Goal: Information Seeking & Learning: Compare options

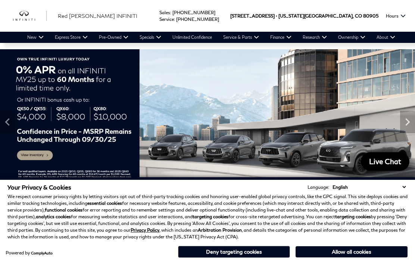
click at [340, 251] on button "Allow all cookies" at bounding box center [351, 251] width 112 height 11
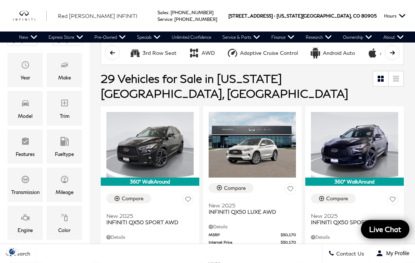
scroll to position [123, 0]
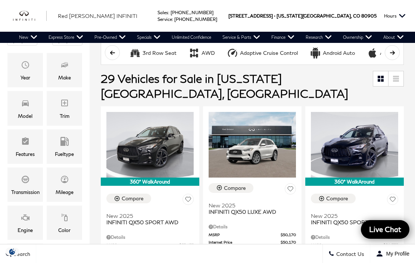
click at [31, 112] on div "Model" at bounding box center [25, 116] width 15 height 8
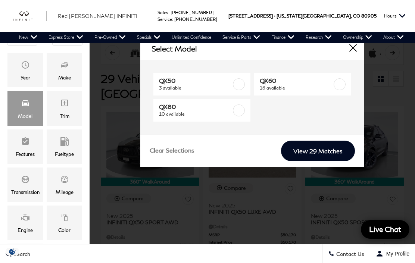
click at [183, 110] on span "QX80" at bounding box center [195, 106] width 73 height 7
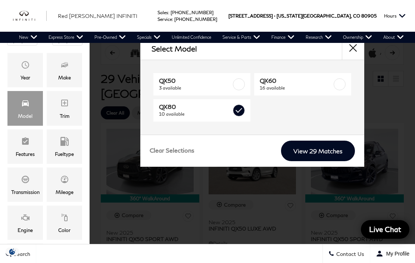
type input "$81,389"
checkbox input "true"
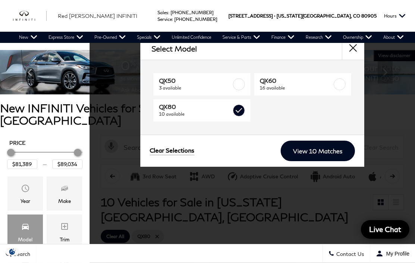
click at [319, 154] on link "View 10 Matches" at bounding box center [317, 151] width 74 height 21
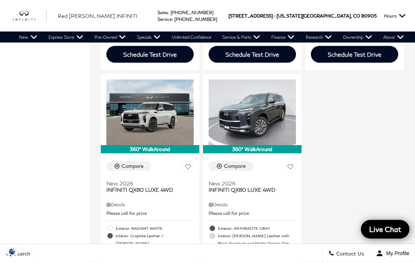
scroll to position [1002, 0]
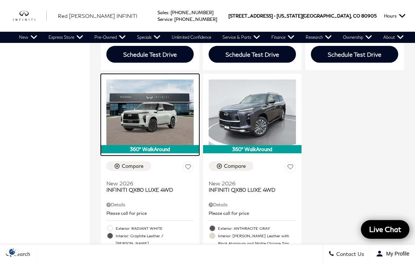
click at [116, 98] on img at bounding box center [149, 111] width 87 height 65
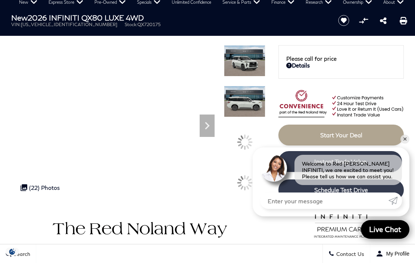
click at [247, 126] on div at bounding box center [244, 106] width 41 height 41
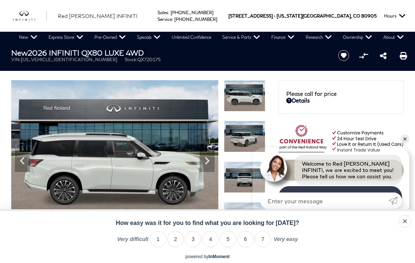
scroll to position [67, 0]
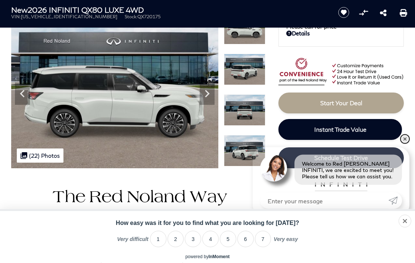
click at [403, 144] on link "✕" at bounding box center [404, 139] width 9 height 9
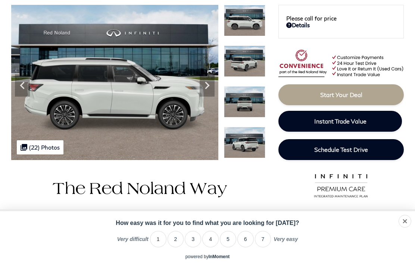
scroll to position [0, 0]
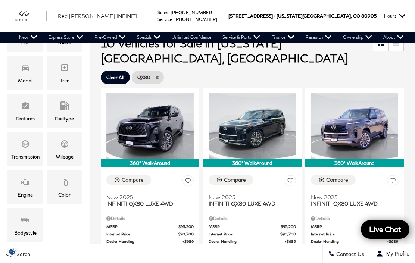
click at [367, 175] on div "Compare New 2025 INFINITI QX80 LUXE 4WD" at bounding box center [354, 191] width 87 height 32
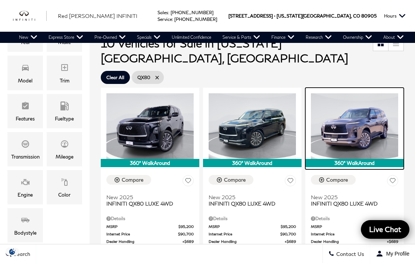
click at [376, 104] on img at bounding box center [354, 125] width 87 height 65
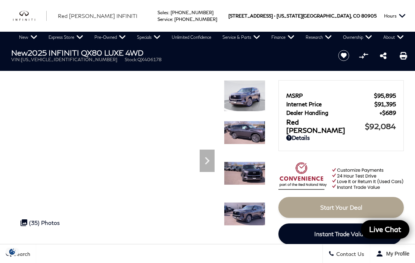
click at [41, 223] on div ".cls-1, .cls-3 { fill: #c50033; } .cls-1 { clip-rule: evenodd; } .cls-2 { clip-…" at bounding box center [40, 222] width 47 height 14
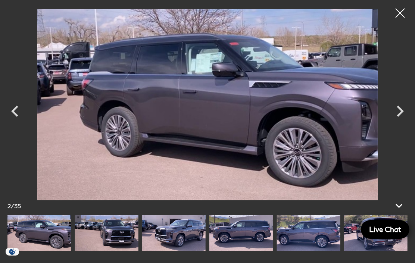
click at [397, 113] on icon "Next" at bounding box center [399, 111] width 22 height 22
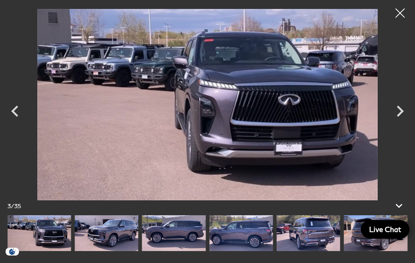
click at [399, 118] on icon "Next" at bounding box center [399, 111] width 22 height 22
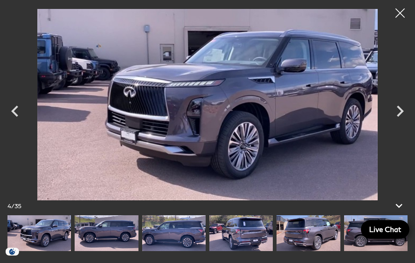
click at [401, 118] on icon "Next" at bounding box center [399, 111] width 22 height 22
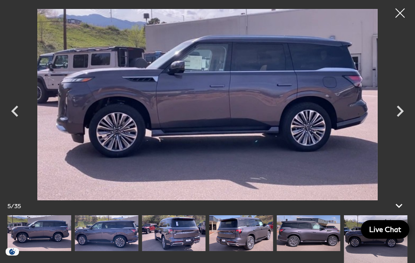
click at [400, 116] on icon "Next" at bounding box center [399, 111] width 22 height 22
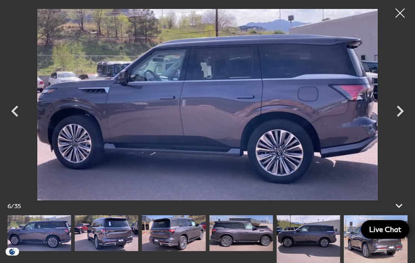
click at [401, 117] on icon "Next" at bounding box center [399, 111] width 22 height 22
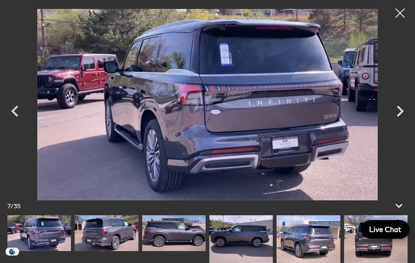
click at [401, 117] on icon "Next" at bounding box center [399, 111] width 22 height 22
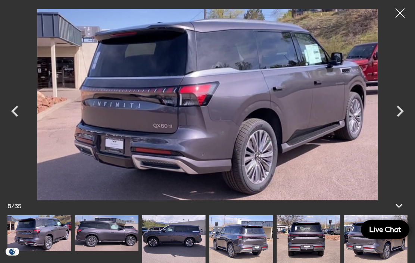
click at [399, 114] on icon "Next" at bounding box center [399, 111] width 7 height 11
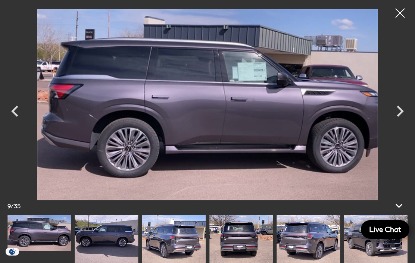
click at [399, 116] on icon "Next" at bounding box center [399, 111] width 22 height 22
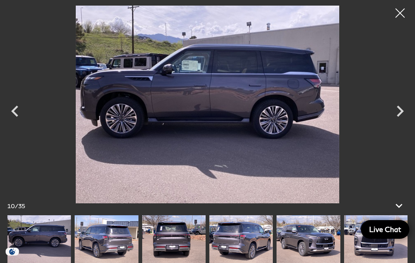
click at [398, 114] on icon "Next" at bounding box center [399, 111] width 7 height 11
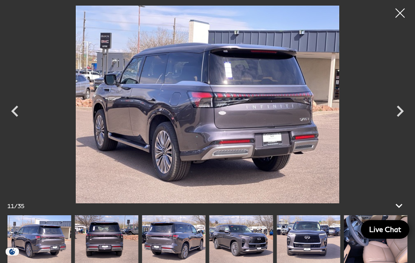
click at [396, 119] on icon "Next" at bounding box center [399, 111] width 22 height 22
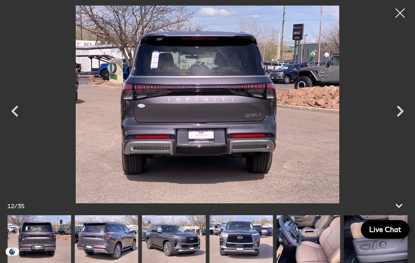
click at [399, 118] on icon "Next" at bounding box center [399, 111] width 22 height 22
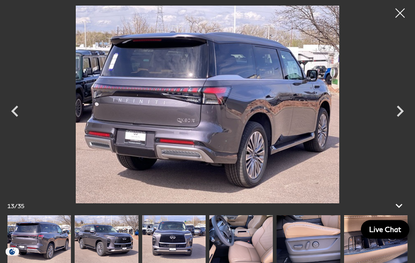
click at [400, 118] on icon "Next" at bounding box center [399, 111] width 22 height 22
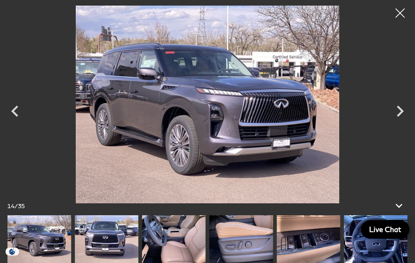
click at [401, 117] on icon "Next" at bounding box center [399, 111] width 22 height 22
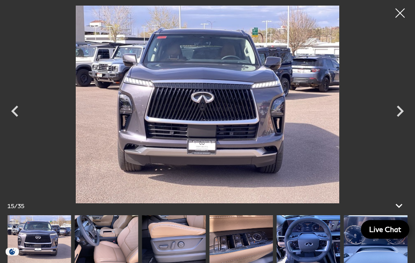
click at [406, 110] on icon "Next" at bounding box center [399, 111] width 22 height 22
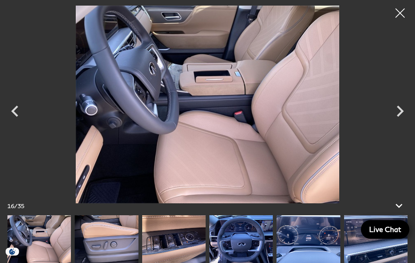
click at [399, 115] on icon "Next" at bounding box center [399, 111] width 7 height 11
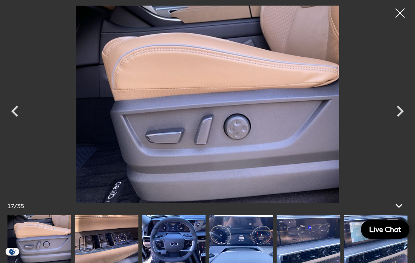
click at [410, 111] on icon "Next" at bounding box center [399, 111] width 22 height 22
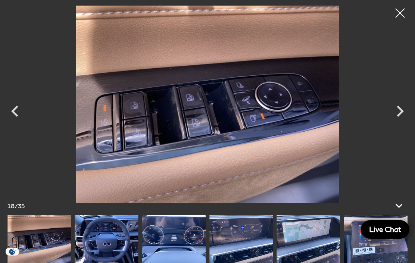
click at [406, 113] on icon "Next" at bounding box center [399, 111] width 22 height 22
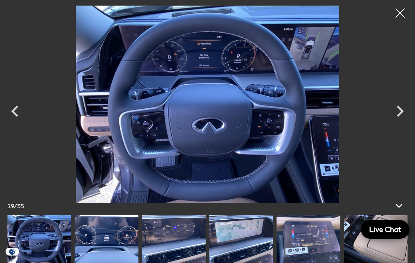
click at [404, 117] on icon "Next" at bounding box center [399, 111] width 22 height 22
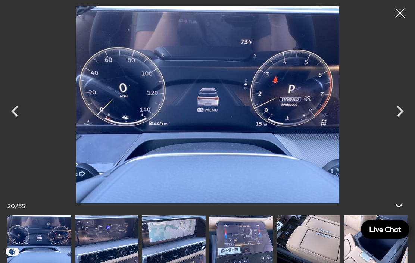
click at [404, 114] on icon "Next" at bounding box center [399, 111] width 22 height 22
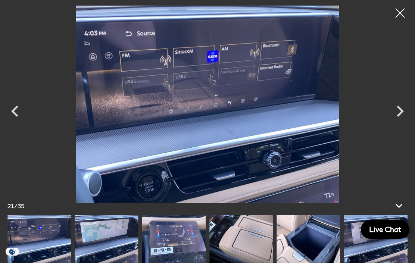
click at [402, 114] on icon "Next" at bounding box center [399, 111] width 22 height 22
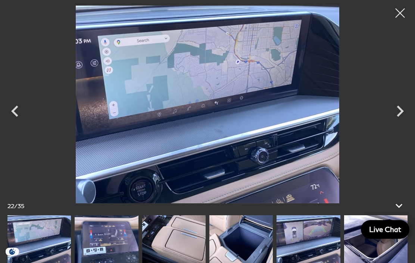
click at [401, 118] on icon "Next" at bounding box center [399, 111] width 22 height 22
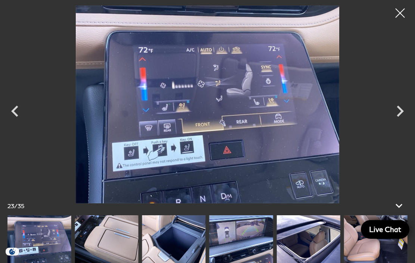
click at [402, 116] on icon "Next" at bounding box center [399, 111] width 22 height 22
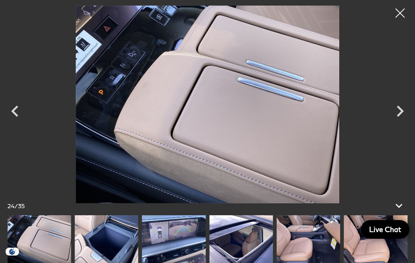
click at [404, 113] on icon "Next" at bounding box center [399, 111] width 22 height 22
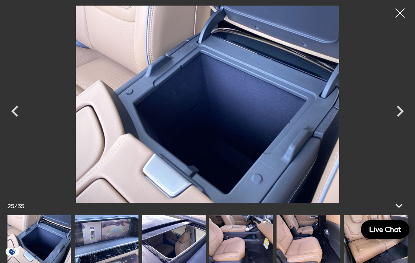
click at [400, 115] on icon "Next" at bounding box center [399, 111] width 22 height 22
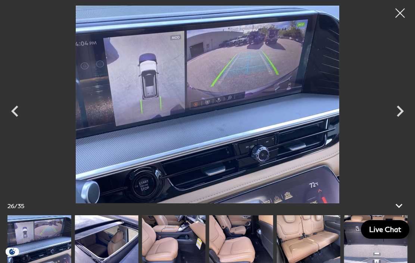
click at [403, 115] on icon "Next" at bounding box center [399, 111] width 22 height 22
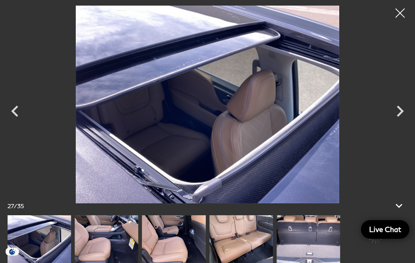
click at [403, 117] on icon "Next" at bounding box center [399, 111] width 22 height 22
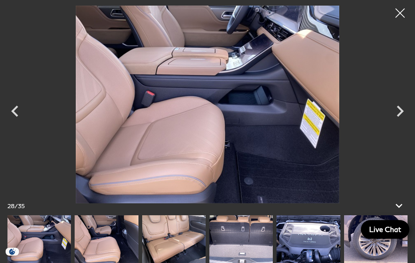
click at [406, 114] on icon "Next" at bounding box center [399, 111] width 22 height 22
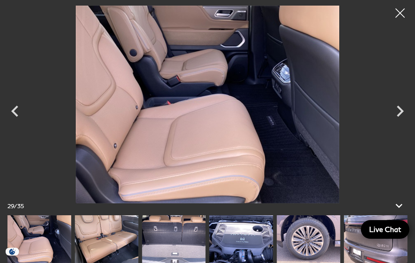
click at [402, 114] on icon "Next" at bounding box center [399, 111] width 22 height 22
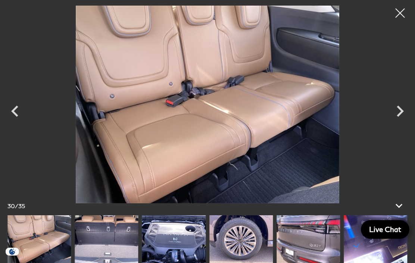
click at [402, 116] on icon "Next" at bounding box center [399, 111] width 22 height 22
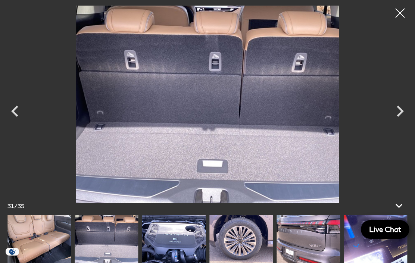
click at [401, 117] on icon "Next" at bounding box center [399, 111] width 22 height 22
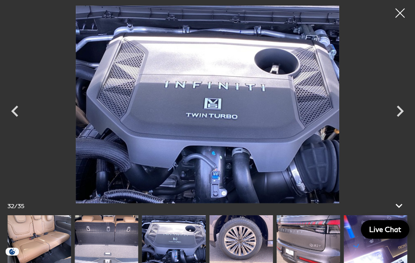
click at [401, 117] on icon "Next" at bounding box center [399, 111] width 22 height 22
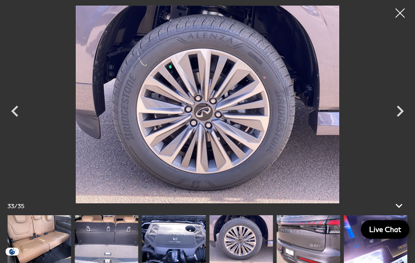
click at [400, 118] on icon "Next" at bounding box center [399, 111] width 22 height 22
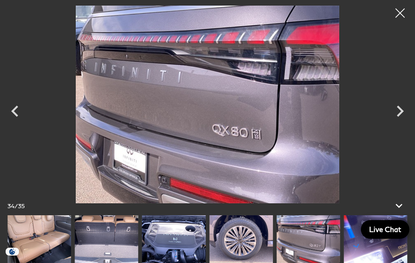
click at [402, 115] on icon "Next" at bounding box center [399, 111] width 22 height 22
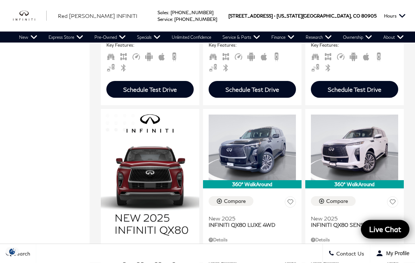
scroll to position [421, 0]
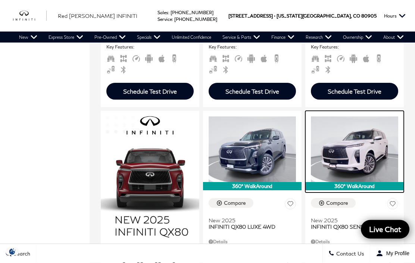
click at [375, 131] on img at bounding box center [354, 149] width 87 height 65
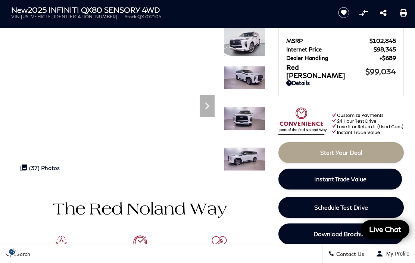
click at [40, 169] on div ".cls-1, .cls-3 { fill: #c50033; } .cls-1 { clip-rule: evenodd; } .cls-2 { clip-…" at bounding box center [40, 168] width 47 height 14
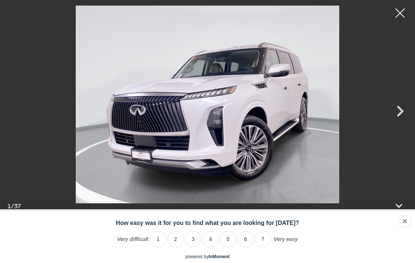
click at [399, 122] on icon "Next" at bounding box center [399, 111] width 22 height 22
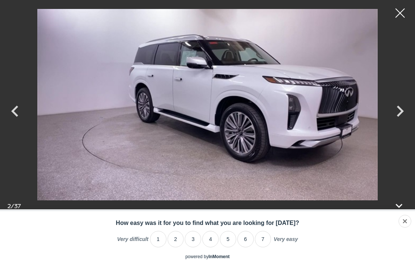
click at [400, 122] on icon "Next" at bounding box center [399, 111] width 22 height 22
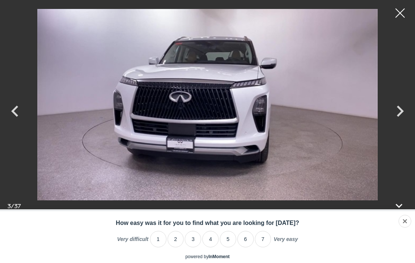
click at [403, 122] on icon "Next" at bounding box center [399, 111] width 22 height 22
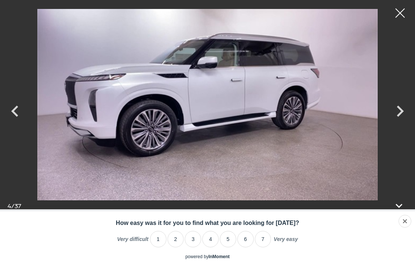
click at [398, 117] on icon "Next" at bounding box center [399, 111] width 7 height 11
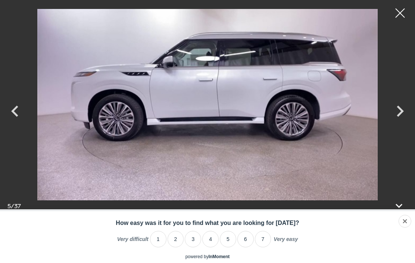
click at [397, 117] on icon "Next" at bounding box center [399, 111] width 7 height 11
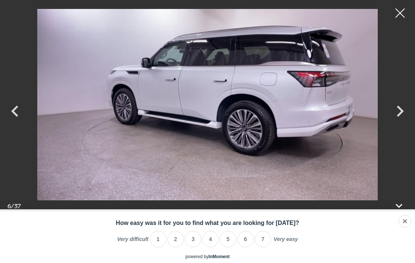
click at [405, 122] on icon "Next" at bounding box center [399, 111] width 22 height 22
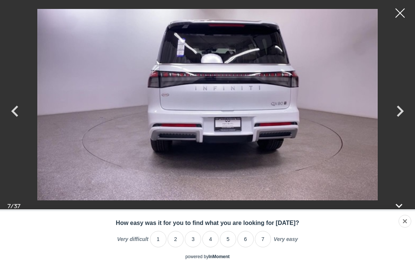
click at [405, 122] on icon "Next" at bounding box center [399, 111] width 22 height 22
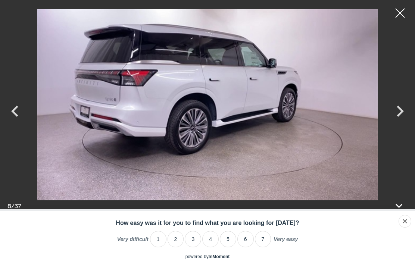
click at [406, 122] on icon "Next" at bounding box center [399, 111] width 22 height 22
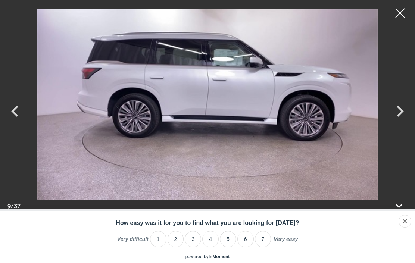
click at [404, 122] on icon "Next" at bounding box center [399, 111] width 22 height 22
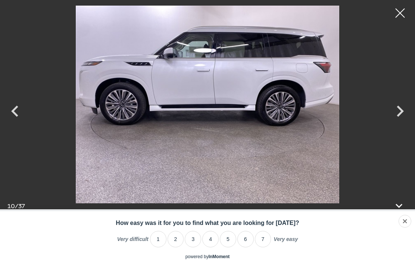
click at [404, 122] on icon "Next" at bounding box center [399, 111] width 22 height 22
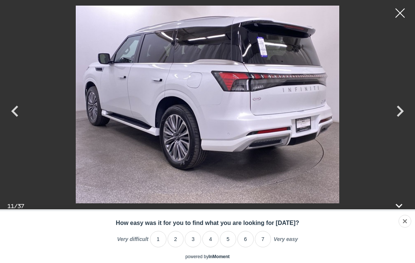
click at [409, 122] on icon "Next" at bounding box center [399, 111] width 22 height 22
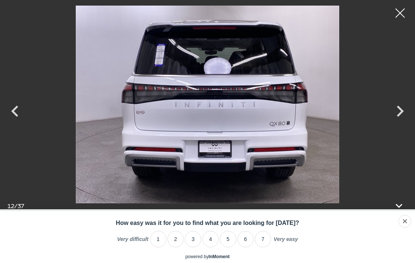
click at [403, 122] on icon "Next" at bounding box center [399, 111] width 22 height 22
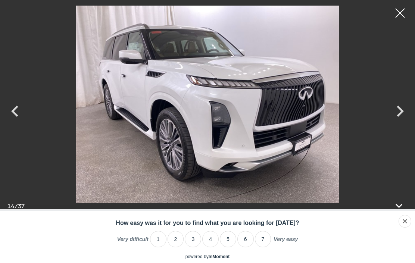
click at [404, 122] on icon "Next" at bounding box center [399, 111] width 22 height 22
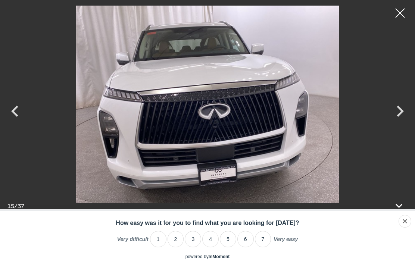
click at [404, 122] on icon "Next" at bounding box center [399, 111] width 22 height 22
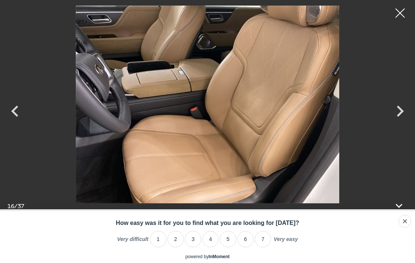
click at [400, 122] on icon "Next" at bounding box center [399, 111] width 22 height 22
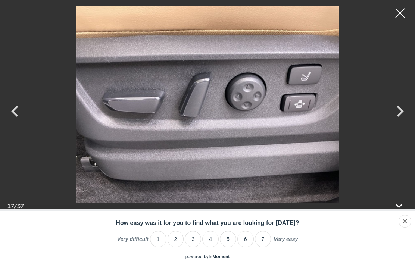
click at [406, 122] on icon "Next" at bounding box center [399, 111] width 22 height 22
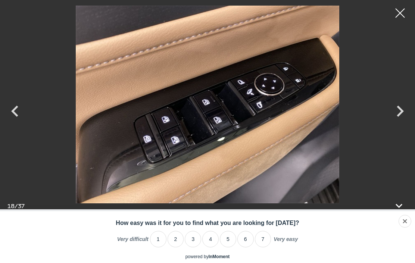
click at [404, 122] on icon "Next" at bounding box center [399, 111] width 22 height 22
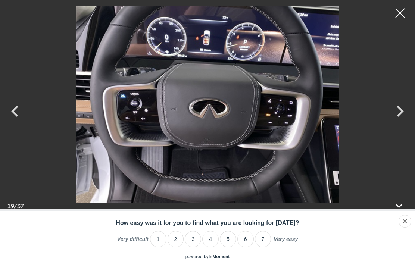
click at [406, 122] on icon "Next" at bounding box center [399, 111] width 22 height 22
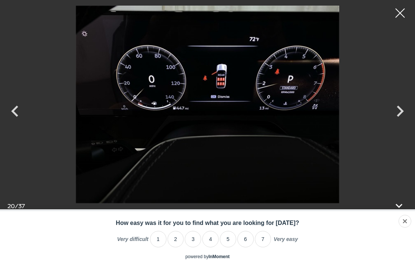
click at [403, 122] on icon "Next" at bounding box center [399, 111] width 22 height 22
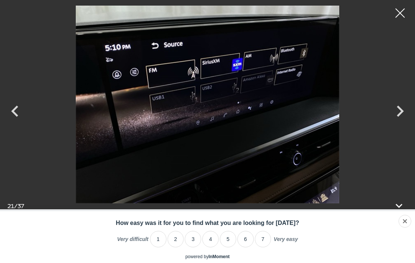
click at [405, 122] on icon "Next" at bounding box center [399, 111] width 22 height 22
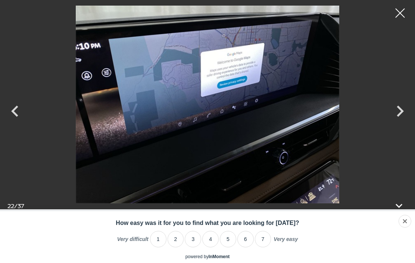
click at [404, 122] on icon "Next" at bounding box center [399, 111] width 22 height 22
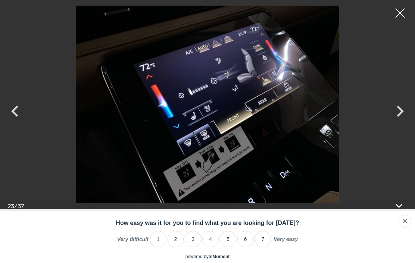
click at [403, 122] on icon "Next" at bounding box center [399, 111] width 22 height 22
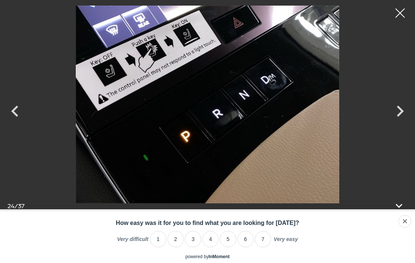
click at [402, 122] on icon "Next" at bounding box center [399, 111] width 22 height 22
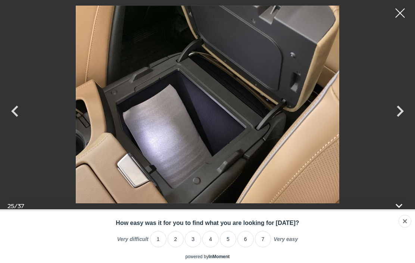
click at [402, 122] on icon "Next" at bounding box center [399, 111] width 22 height 22
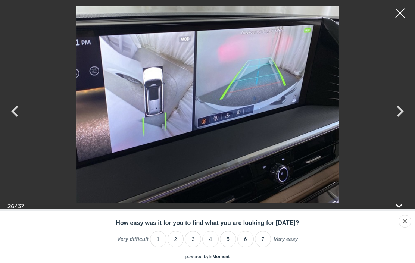
click at [405, 122] on icon "Next" at bounding box center [399, 111] width 22 height 22
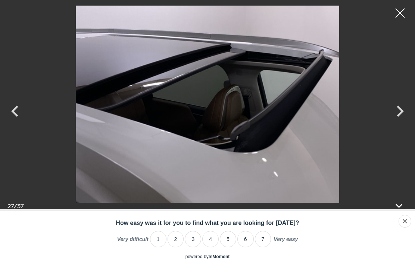
click at [403, 122] on icon "Next" at bounding box center [399, 111] width 22 height 22
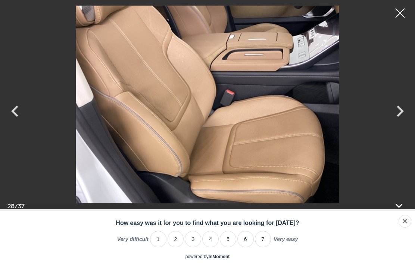
click at [406, 122] on icon "Next" at bounding box center [399, 111] width 22 height 22
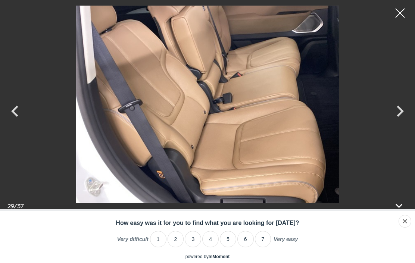
click at [406, 122] on icon "Next" at bounding box center [399, 111] width 22 height 22
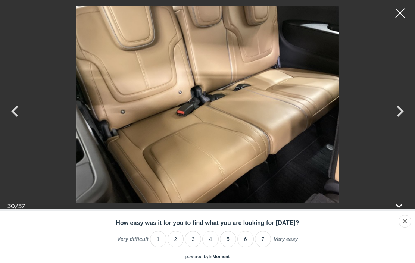
click at [406, 122] on icon "Next" at bounding box center [399, 111] width 22 height 22
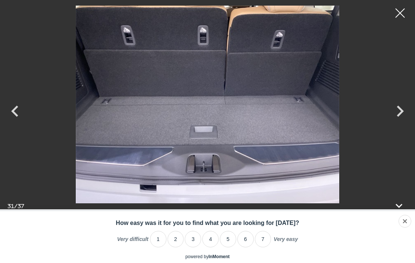
click at [400, 122] on icon "Next" at bounding box center [399, 111] width 22 height 22
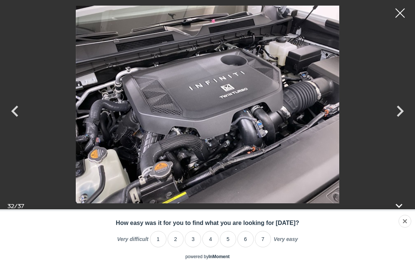
click at [400, 122] on icon "Next" at bounding box center [399, 111] width 22 height 22
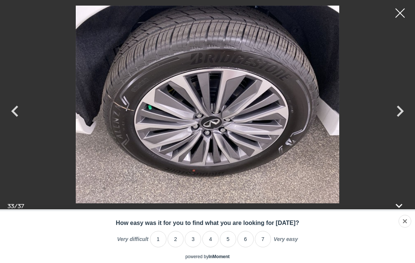
click at [401, 122] on icon "Next" at bounding box center [399, 111] width 22 height 22
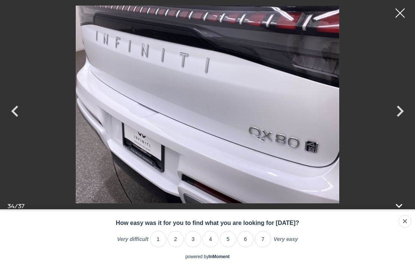
click at [405, 122] on icon "Next" at bounding box center [399, 111] width 22 height 22
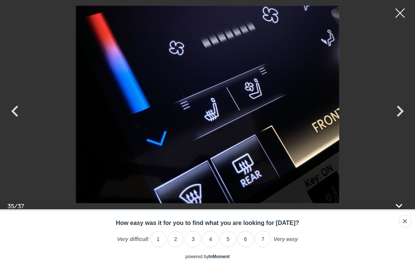
click at [405, 122] on icon "Next" at bounding box center [399, 111] width 22 height 22
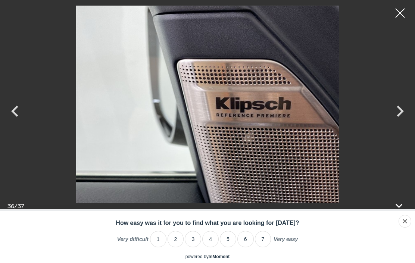
click at [409, 122] on icon "Next" at bounding box center [399, 111] width 22 height 22
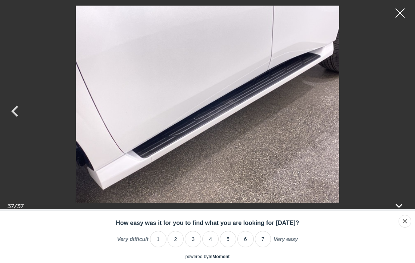
click at [397, 12] on div at bounding box center [399, 13] width 19 height 19
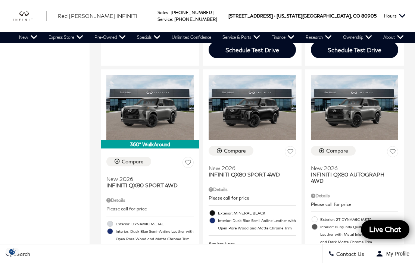
scroll to position [755, 0]
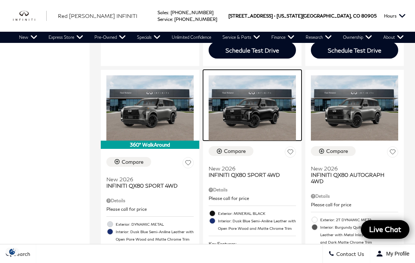
click at [274, 98] on img at bounding box center [251, 107] width 87 height 65
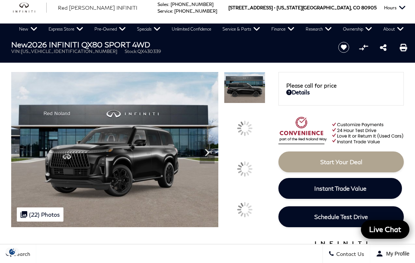
scroll to position [8, 0]
click at [252, 217] on div at bounding box center [244, 209] width 41 height 31
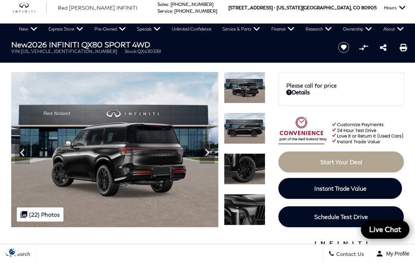
scroll to position [0, 0]
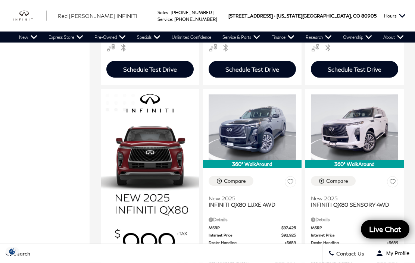
scroll to position [443, 0]
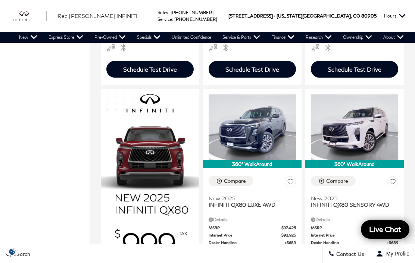
click at [276, 216] on div "Details" at bounding box center [251, 219] width 87 height 7
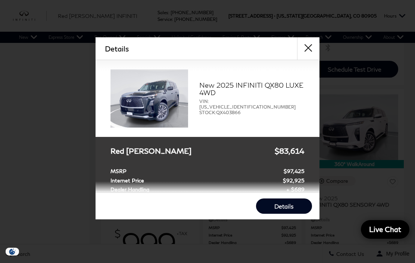
click at [311, 51] on button "close" at bounding box center [308, 48] width 22 height 22
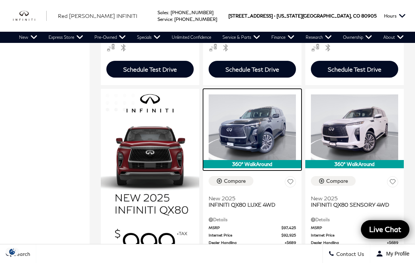
click at [269, 110] on img at bounding box center [251, 126] width 87 height 65
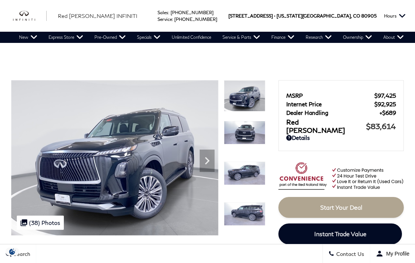
click at [71, 114] on img at bounding box center [114, 157] width 207 height 155
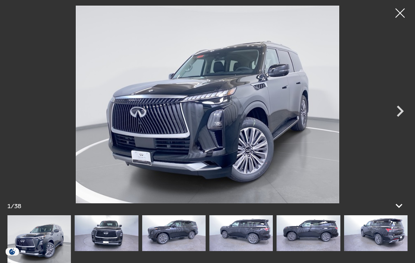
scroll to position [68, 0]
click at [399, 117] on icon "Next" at bounding box center [399, 111] width 7 height 11
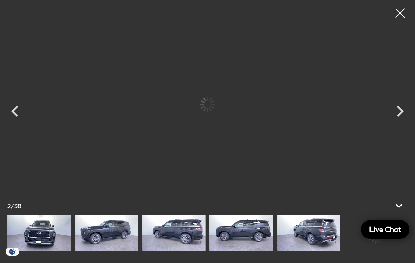
scroll to position [0, 0]
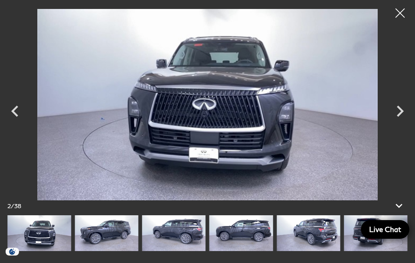
click at [399, 122] on icon "Next" at bounding box center [399, 111] width 22 height 22
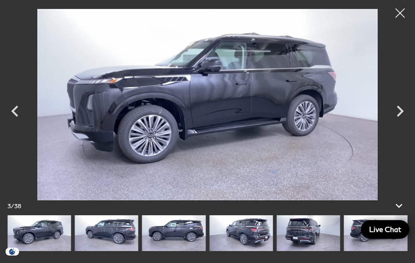
click at [397, 122] on icon "Next" at bounding box center [399, 111] width 22 height 22
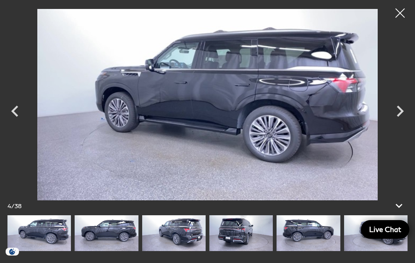
click at [395, 122] on icon "Next" at bounding box center [399, 111] width 22 height 22
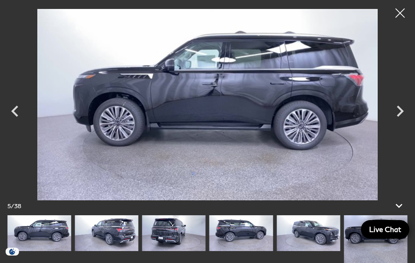
click at [396, 122] on icon "Next" at bounding box center [399, 111] width 22 height 22
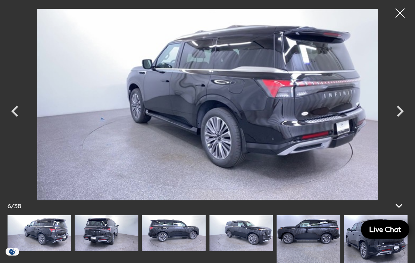
click at [393, 122] on icon "Next" at bounding box center [399, 111] width 22 height 22
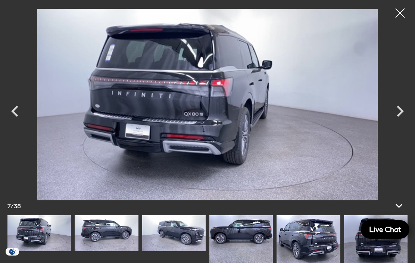
click at [393, 122] on icon "Next" at bounding box center [399, 111] width 22 height 22
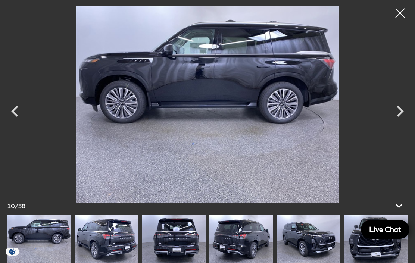
click at [399, 122] on icon "Next" at bounding box center [399, 111] width 22 height 22
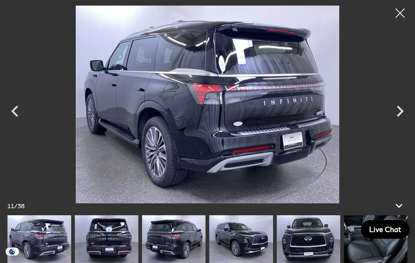
click at [400, 122] on icon "Next" at bounding box center [399, 111] width 22 height 22
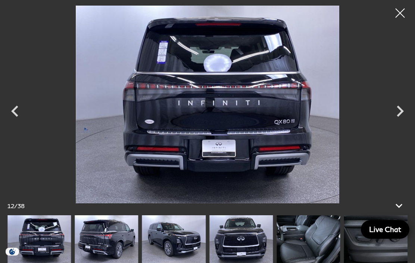
click at [397, 117] on icon "Next" at bounding box center [399, 111] width 7 height 11
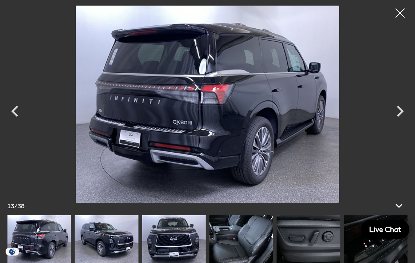
click at [397, 117] on icon "Next" at bounding box center [399, 111] width 7 height 11
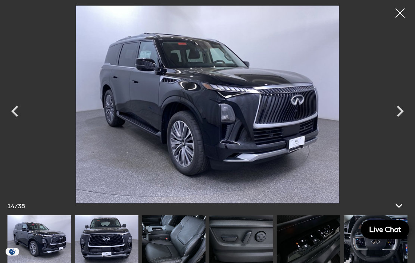
click at [397, 122] on icon "Next" at bounding box center [399, 111] width 22 height 22
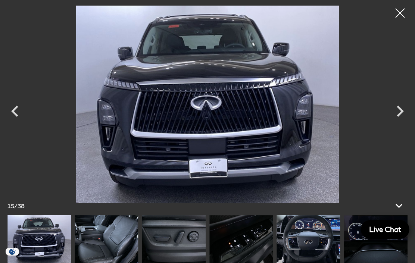
click at [398, 122] on icon "Next" at bounding box center [399, 111] width 22 height 22
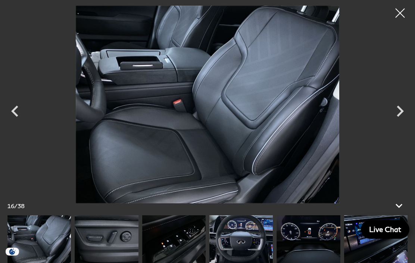
click at [397, 122] on icon "Next" at bounding box center [399, 111] width 22 height 22
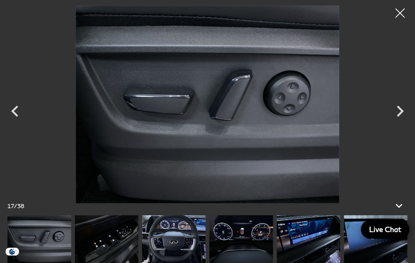
click at [398, 122] on icon "Next" at bounding box center [399, 111] width 22 height 22
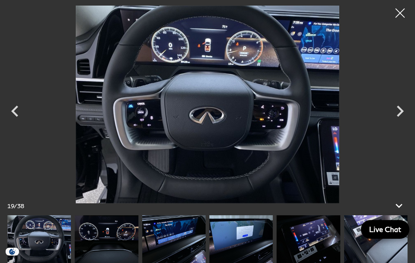
click at [404, 122] on icon "Next" at bounding box center [399, 111] width 22 height 22
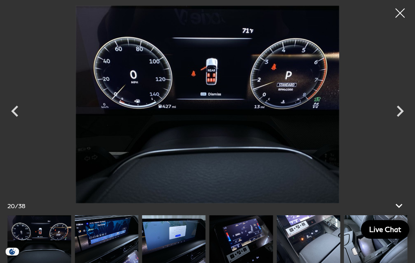
click at [397, 122] on icon "Next" at bounding box center [399, 111] width 22 height 22
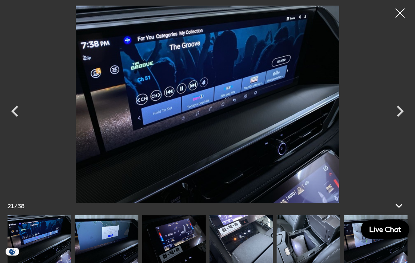
click at [397, 117] on icon "Next" at bounding box center [399, 111] width 7 height 11
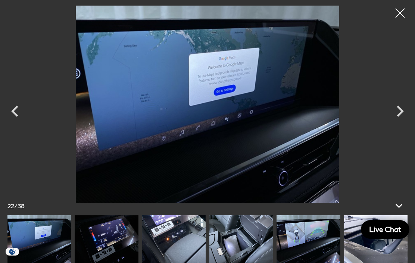
click at [393, 122] on icon "Next" at bounding box center [399, 111] width 22 height 22
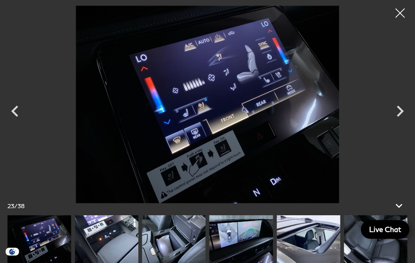
click at [401, 122] on icon "Next" at bounding box center [399, 111] width 22 height 22
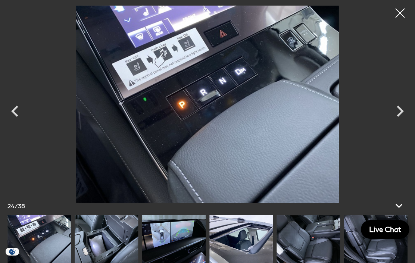
click at [396, 122] on icon "Next" at bounding box center [399, 111] width 22 height 22
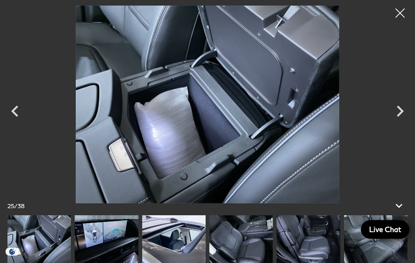
click at [405, 122] on icon "Next" at bounding box center [399, 111] width 22 height 22
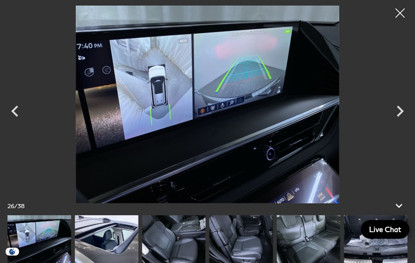
click at [396, 122] on icon "Next" at bounding box center [399, 111] width 22 height 22
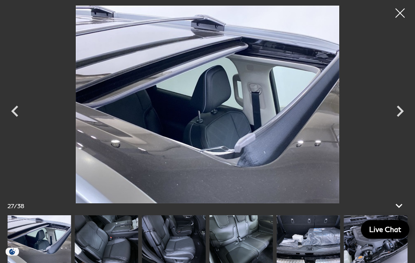
click at [409, 122] on icon "Next" at bounding box center [399, 111] width 22 height 22
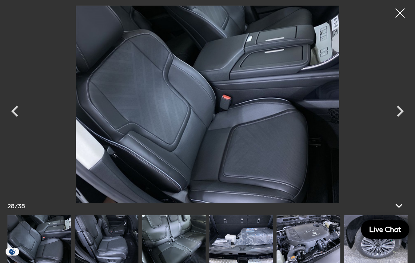
click at [406, 122] on icon "Next" at bounding box center [399, 111] width 22 height 22
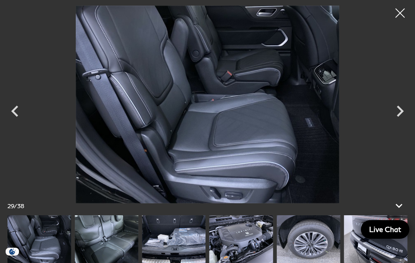
click at [398, 130] on div "Next" at bounding box center [399, 113] width 22 height 34
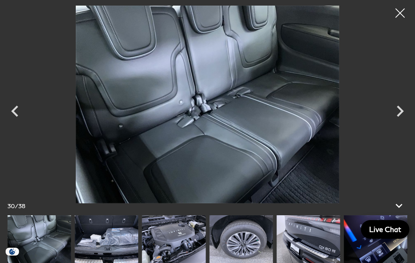
click at [15, 122] on icon "Previous" at bounding box center [15, 111] width 22 height 22
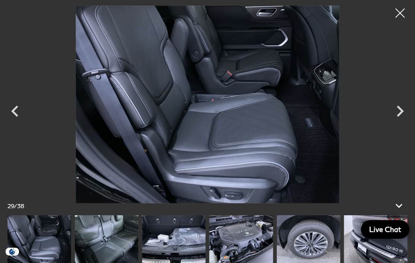
click at [398, 117] on icon "Next" at bounding box center [399, 111] width 7 height 11
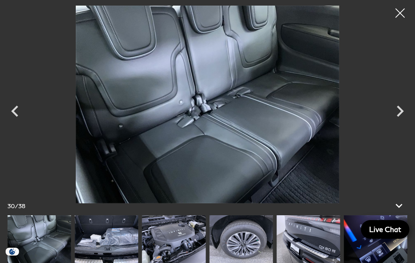
click at [399, 122] on icon "Next" at bounding box center [399, 111] width 22 height 22
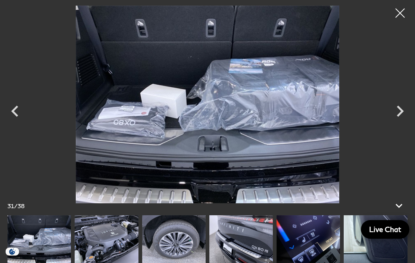
click at [397, 122] on icon "Next" at bounding box center [399, 111] width 22 height 22
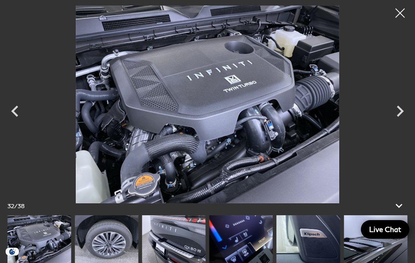
click at [402, 122] on icon "Next" at bounding box center [399, 111] width 22 height 22
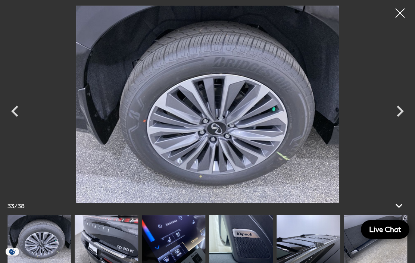
click at [404, 122] on icon "Next" at bounding box center [399, 111] width 22 height 22
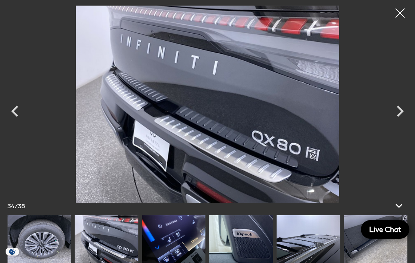
click at [396, 122] on icon "Next" at bounding box center [399, 111] width 22 height 22
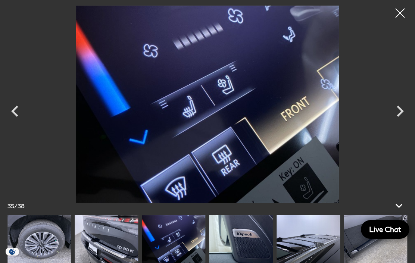
click at [398, 122] on icon "Next" at bounding box center [399, 111] width 22 height 22
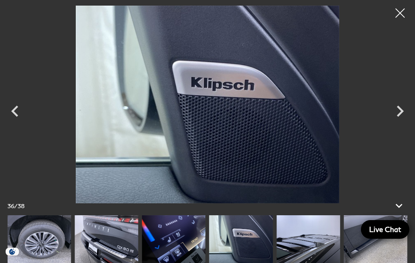
click at [405, 15] on div at bounding box center [399, 13] width 19 height 19
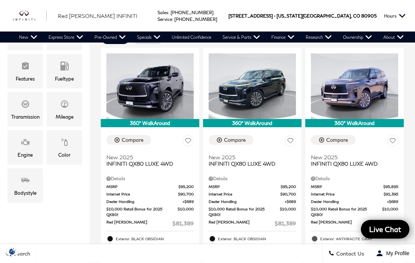
scroll to position [199, 0]
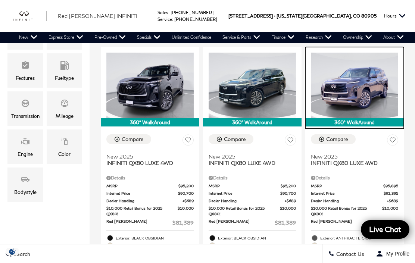
click at [369, 118] on div "360° WalkAround" at bounding box center [354, 122] width 98 height 8
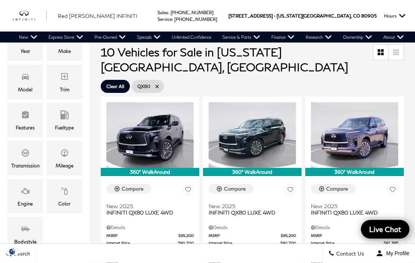
scroll to position [150, 0]
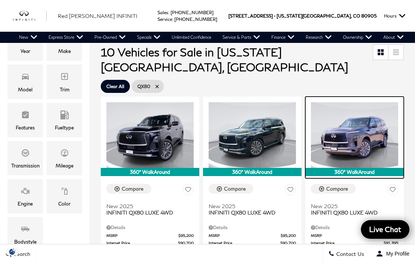
click at [376, 122] on img at bounding box center [354, 134] width 87 height 65
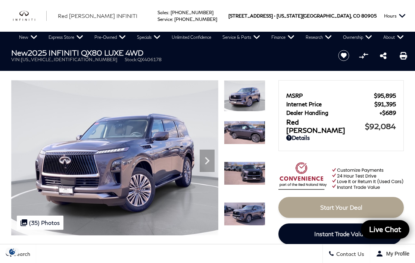
scroll to position [40, 0]
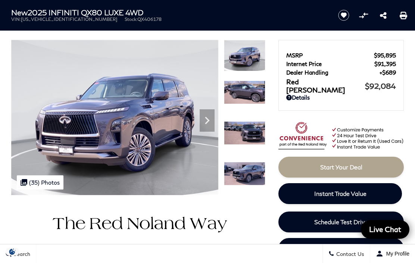
click at [213, 122] on icon "Next" at bounding box center [206, 120] width 15 height 15
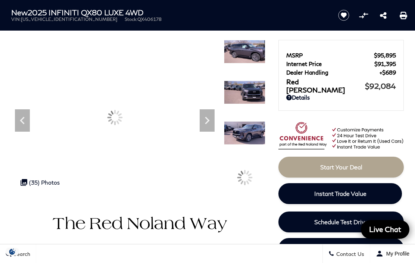
click at [207, 120] on icon "Next" at bounding box center [206, 120] width 15 height 15
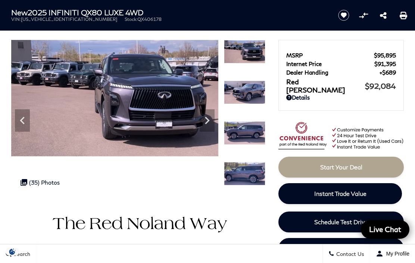
scroll to position [0, 0]
click at [207, 184] on div at bounding box center [114, 117] width 207 height 155
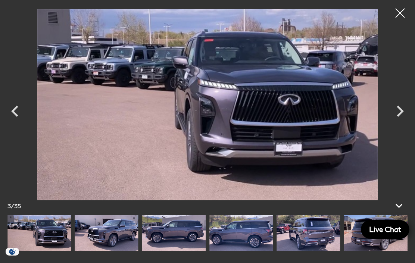
click at [398, 122] on icon "Next" at bounding box center [399, 111] width 22 height 22
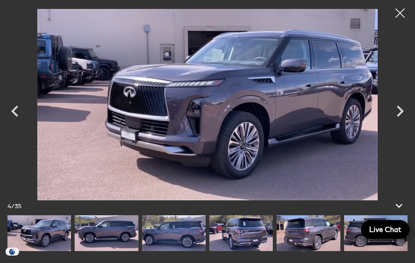
click at [402, 122] on icon "Next" at bounding box center [399, 111] width 22 height 22
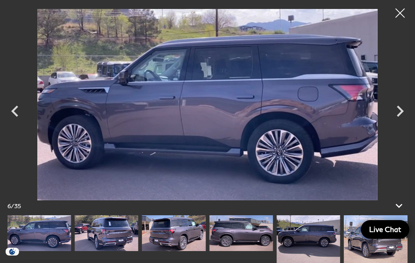
click at [407, 122] on icon "Next" at bounding box center [399, 111] width 22 height 22
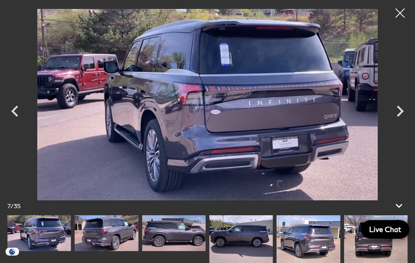
click at [398, 122] on icon "Next" at bounding box center [399, 111] width 22 height 22
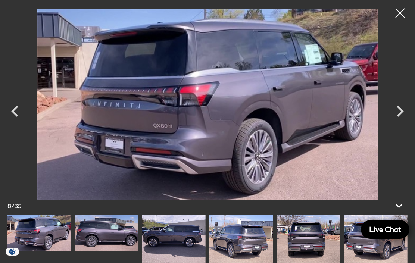
click at [396, 122] on icon "Next" at bounding box center [399, 111] width 22 height 22
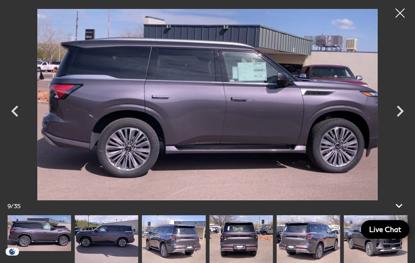
click at [401, 122] on icon "Next" at bounding box center [399, 111] width 22 height 22
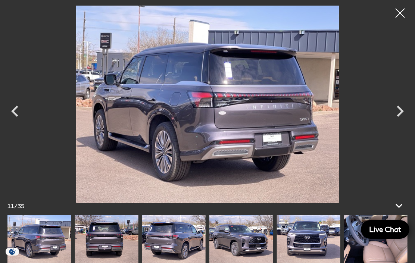
click at [401, 122] on icon "Next" at bounding box center [399, 111] width 22 height 22
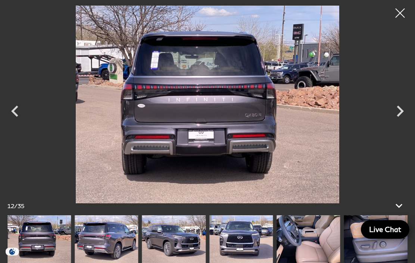
click at [399, 117] on icon "Next" at bounding box center [399, 111] width 7 height 11
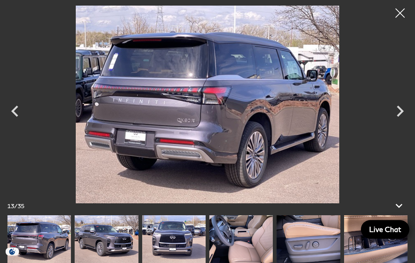
click at [401, 122] on icon "Next" at bounding box center [399, 111] width 22 height 22
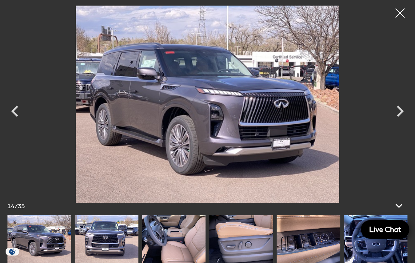
click at [398, 17] on div at bounding box center [399, 13] width 19 height 19
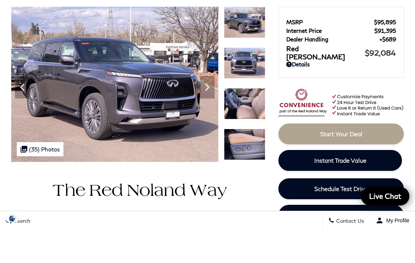
scroll to position [73, 0]
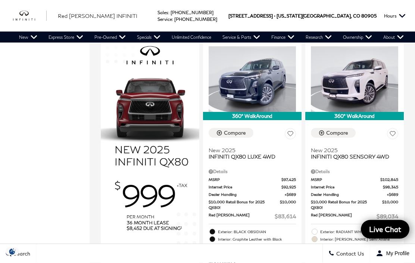
scroll to position [491, 0]
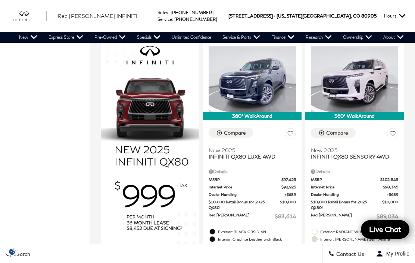
click at [261, 192] on span "Dealer Handling" at bounding box center [246, 195] width 76 height 6
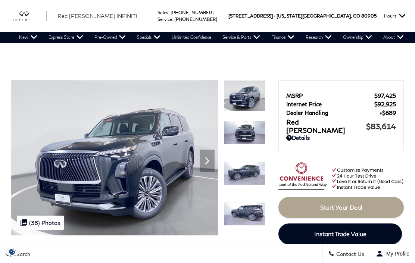
click at [89, 128] on img at bounding box center [114, 157] width 207 height 155
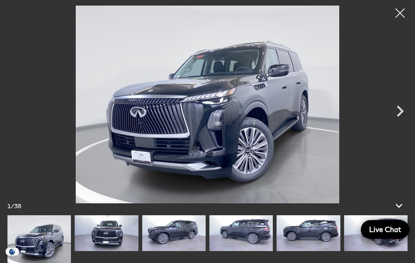
scroll to position [52, 0]
click at [400, 122] on icon "Next" at bounding box center [399, 111] width 22 height 22
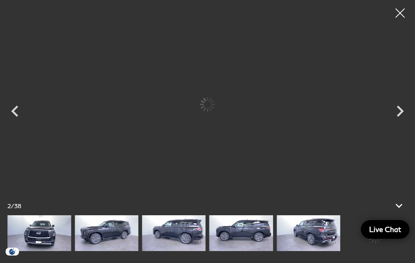
scroll to position [0, 0]
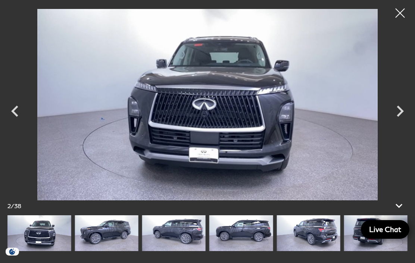
click at [399, 122] on icon "Next" at bounding box center [399, 111] width 22 height 22
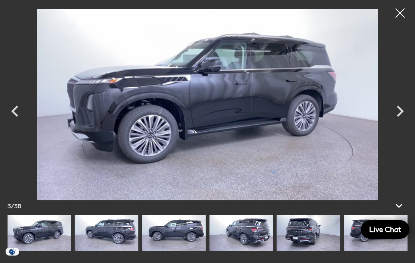
click at [396, 122] on icon "Next" at bounding box center [399, 111] width 22 height 22
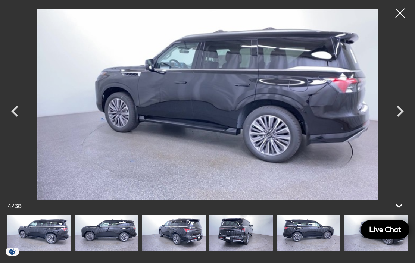
click at [399, 122] on icon "Next" at bounding box center [399, 111] width 22 height 22
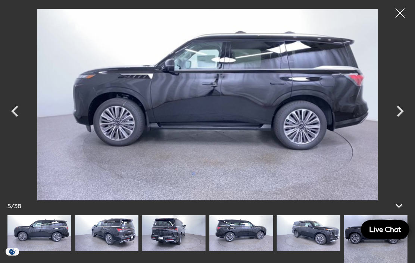
click at [396, 122] on icon "Next" at bounding box center [399, 111] width 22 height 22
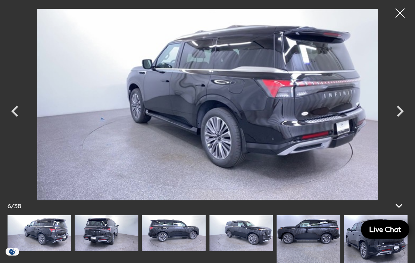
click at [399, 117] on icon "Next" at bounding box center [399, 111] width 7 height 11
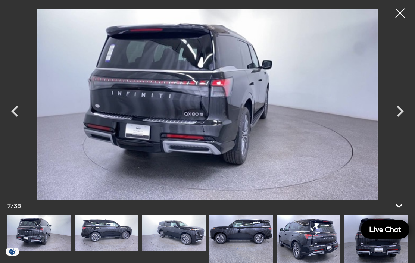
click at [398, 122] on icon "Next" at bounding box center [399, 111] width 22 height 22
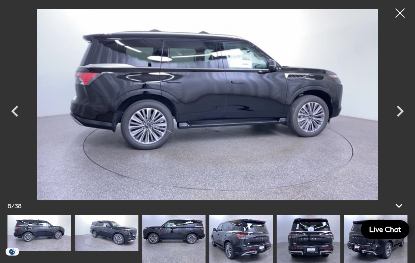
click at [394, 122] on icon "Next" at bounding box center [399, 111] width 22 height 22
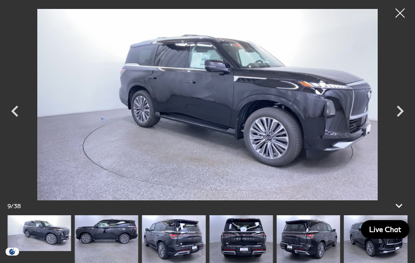
click at [401, 122] on icon "Next" at bounding box center [399, 111] width 22 height 22
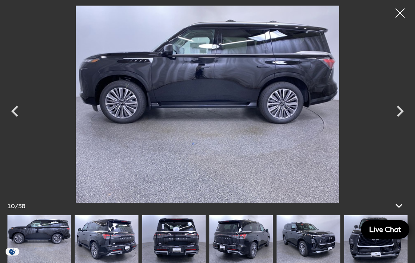
click at [394, 122] on icon "Next" at bounding box center [399, 111] width 22 height 22
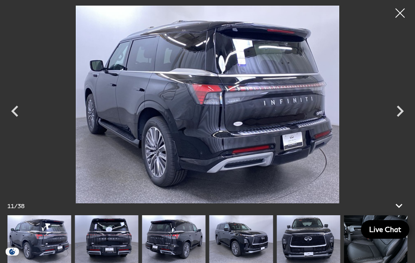
click at [400, 122] on icon "Next" at bounding box center [399, 111] width 22 height 22
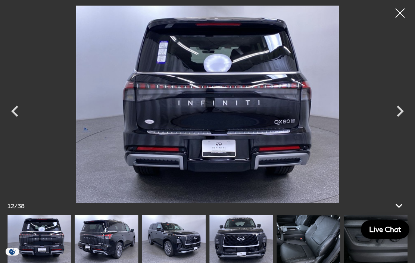
click at [395, 122] on icon "Next" at bounding box center [399, 111] width 22 height 22
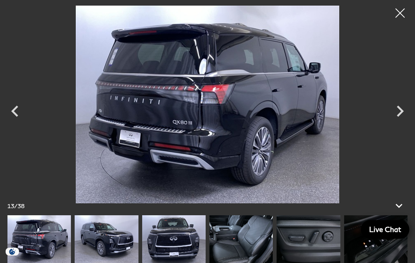
click at [398, 122] on icon "Next" at bounding box center [399, 111] width 22 height 22
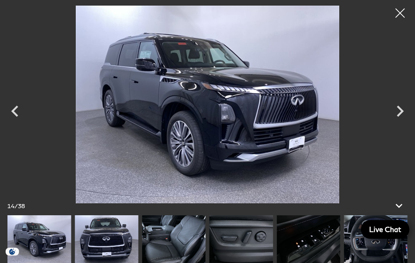
click at [399, 122] on icon "Next" at bounding box center [399, 111] width 22 height 22
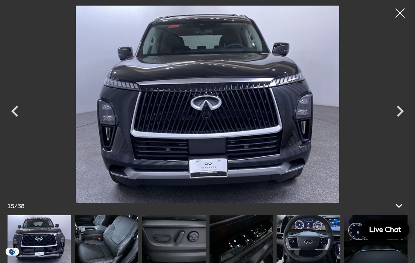
click at [400, 122] on icon "Next" at bounding box center [399, 111] width 22 height 22
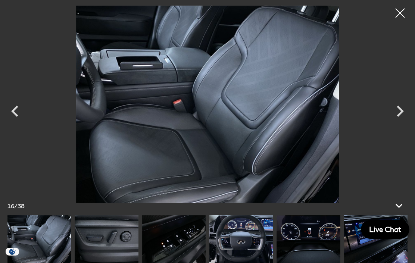
click at [398, 117] on icon "Next" at bounding box center [399, 111] width 7 height 11
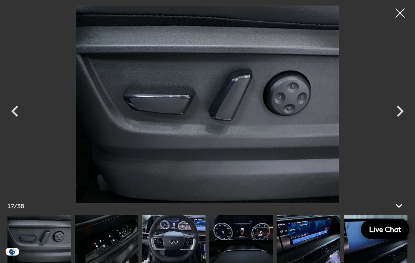
click at [399, 122] on icon "Next" at bounding box center [399, 111] width 22 height 22
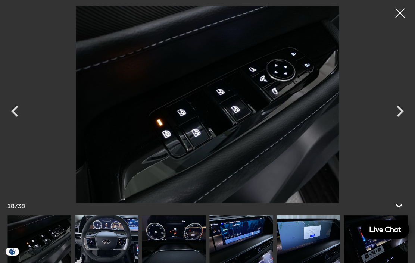
click at [396, 122] on icon "Next" at bounding box center [399, 111] width 22 height 22
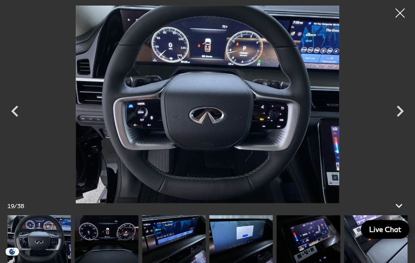
click at [398, 122] on icon "Next" at bounding box center [399, 111] width 22 height 22
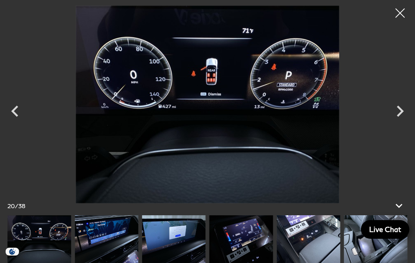
click at [396, 122] on icon "Next" at bounding box center [399, 111] width 22 height 22
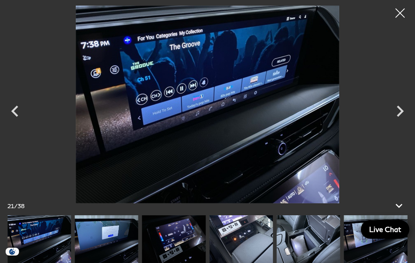
click at [399, 122] on icon "Next" at bounding box center [399, 111] width 22 height 22
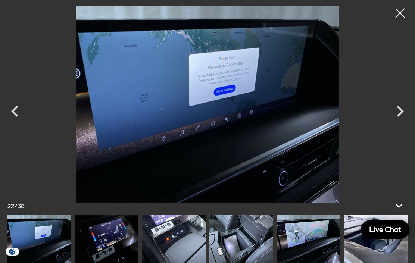
click at [397, 122] on icon "Next" at bounding box center [399, 111] width 22 height 22
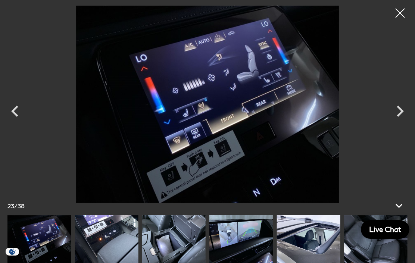
click at [397, 122] on icon "Next" at bounding box center [399, 111] width 22 height 22
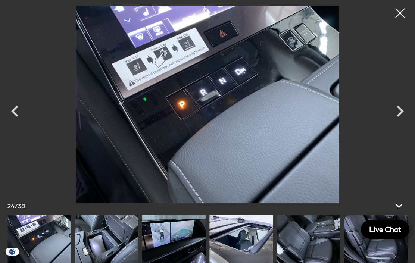
click at [401, 122] on icon "Next" at bounding box center [399, 111] width 22 height 22
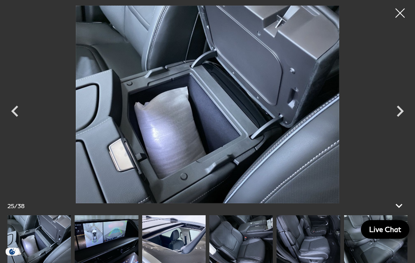
click at [398, 117] on icon "Next" at bounding box center [399, 111] width 7 height 11
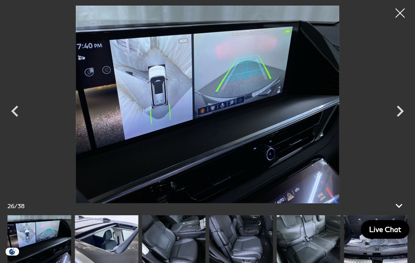
click at [398, 122] on icon "Next" at bounding box center [399, 111] width 22 height 22
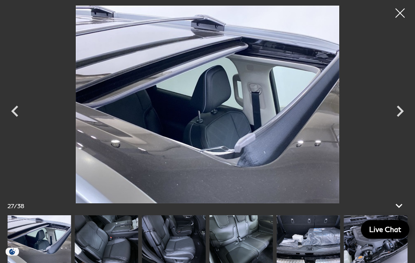
click at [400, 122] on icon "Next" at bounding box center [399, 111] width 22 height 22
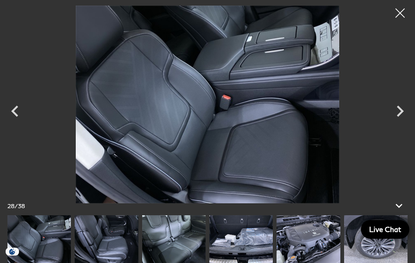
click at [397, 122] on icon "Next" at bounding box center [399, 111] width 22 height 22
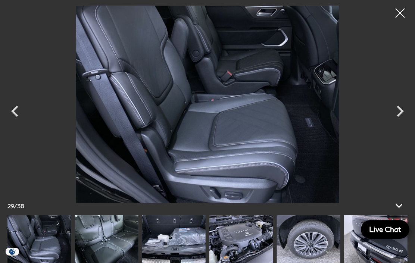
click at [396, 122] on icon "Next" at bounding box center [399, 111] width 22 height 22
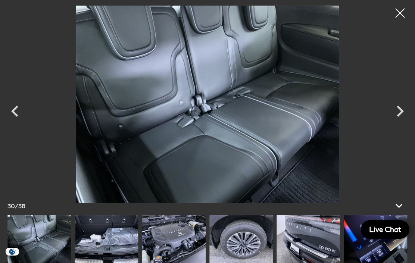
click at [396, 122] on icon "Next" at bounding box center [399, 111] width 22 height 22
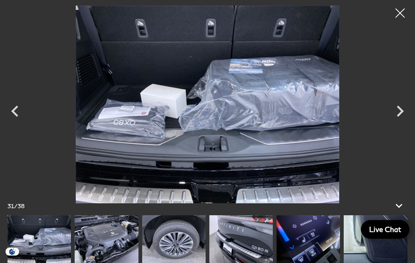
click at [402, 19] on div at bounding box center [399, 13] width 19 height 19
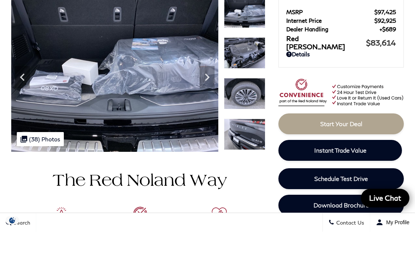
scroll to position [85, 0]
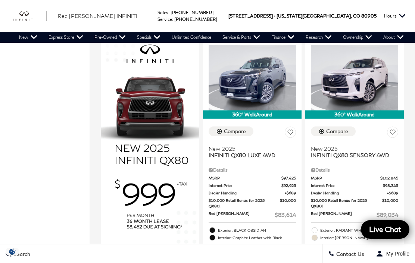
scroll to position [492, 0]
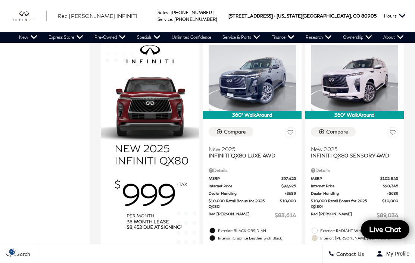
click at [269, 183] on span "Internet Price" at bounding box center [244, 186] width 73 height 6
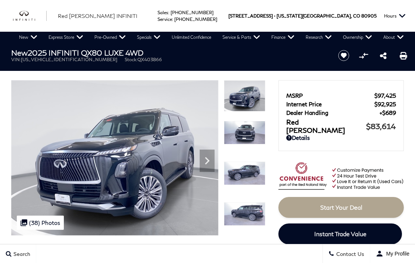
click at [206, 174] on img at bounding box center [114, 157] width 207 height 155
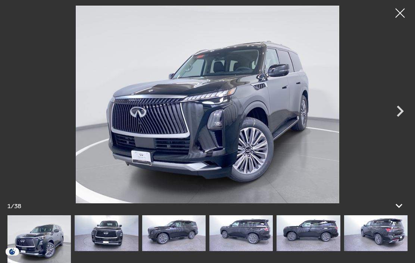
scroll to position [50, 0]
click at [398, 117] on icon "Next" at bounding box center [399, 111] width 7 height 11
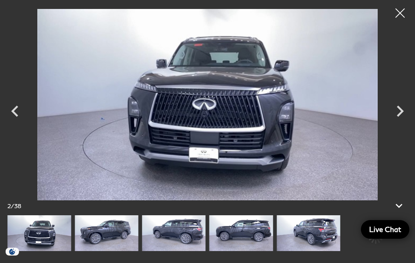
click at [399, 117] on icon "Next" at bounding box center [399, 111] width 7 height 11
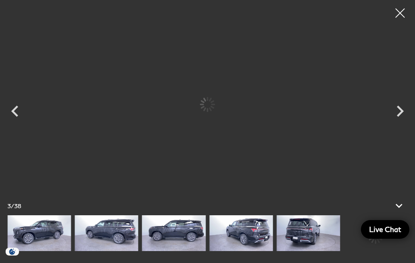
scroll to position [0, 0]
click at [402, 122] on icon "Next" at bounding box center [399, 111] width 22 height 22
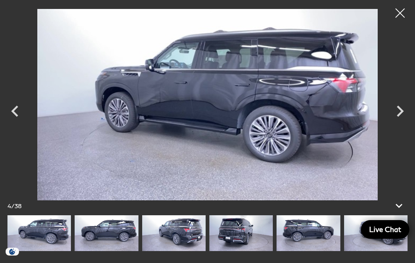
click at [400, 122] on icon "Next" at bounding box center [399, 111] width 22 height 22
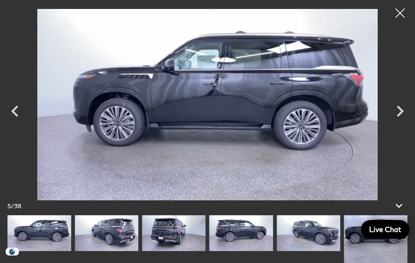
click at [406, 122] on icon "Next" at bounding box center [399, 111] width 22 height 22
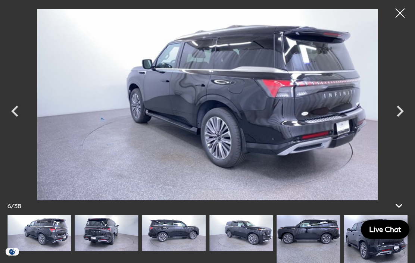
click at [399, 122] on icon "Next" at bounding box center [399, 111] width 22 height 22
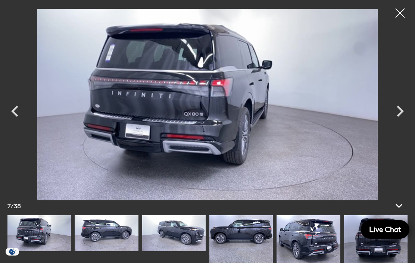
click at [404, 122] on icon "Next" at bounding box center [399, 111] width 22 height 22
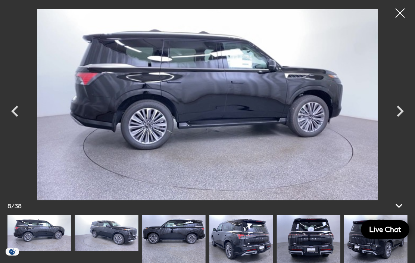
click at [406, 122] on icon "Next" at bounding box center [399, 111] width 22 height 22
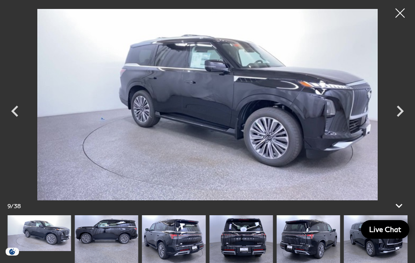
click at [396, 122] on icon "Next" at bounding box center [399, 111] width 22 height 22
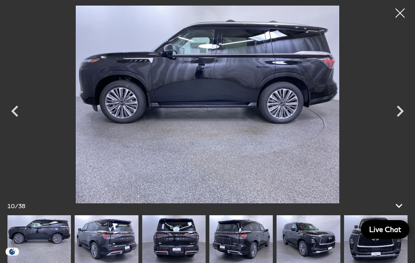
click at [398, 122] on icon "Next" at bounding box center [399, 111] width 22 height 22
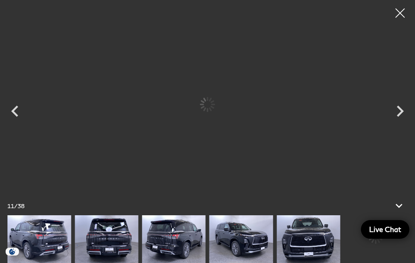
click at [403, 122] on icon "Next" at bounding box center [399, 111] width 22 height 22
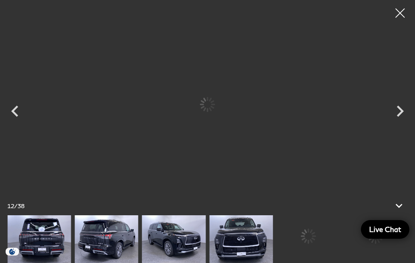
click at [399, 122] on icon "Next" at bounding box center [399, 111] width 22 height 22
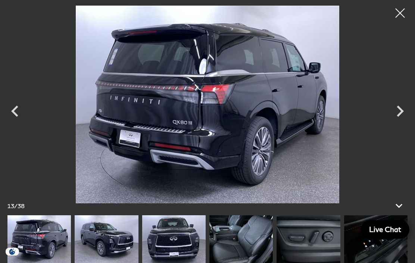
click at [410, 122] on icon "Next" at bounding box center [399, 111] width 22 height 22
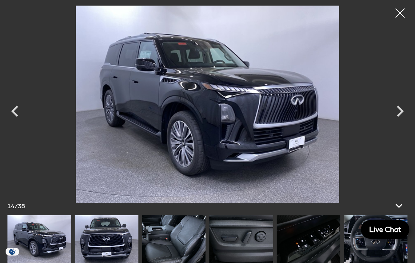
click at [405, 122] on icon "Next" at bounding box center [399, 111] width 22 height 22
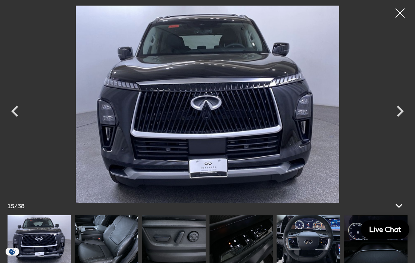
click at [408, 122] on icon "Next" at bounding box center [399, 111] width 22 height 22
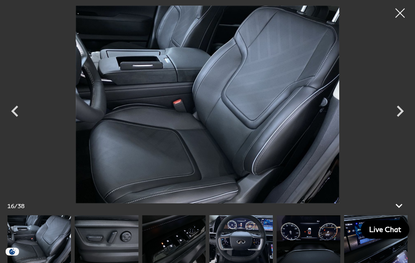
click at [406, 122] on icon "Next" at bounding box center [399, 111] width 22 height 22
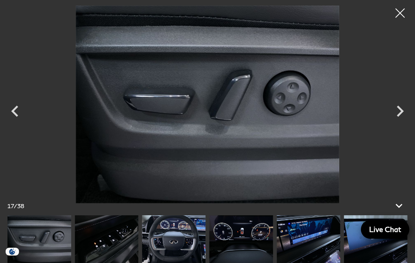
click at [403, 122] on icon "Next" at bounding box center [399, 111] width 22 height 22
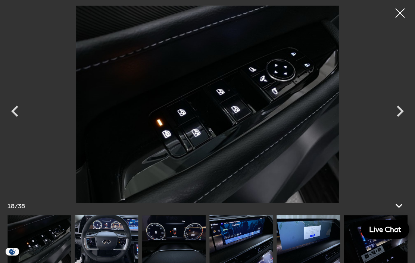
click at [407, 122] on icon "Next" at bounding box center [399, 111] width 22 height 22
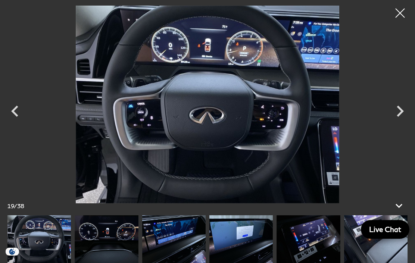
click at [400, 122] on icon "Next" at bounding box center [399, 111] width 22 height 22
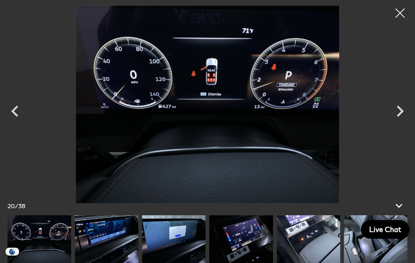
click at [399, 122] on icon "Next" at bounding box center [399, 111] width 22 height 22
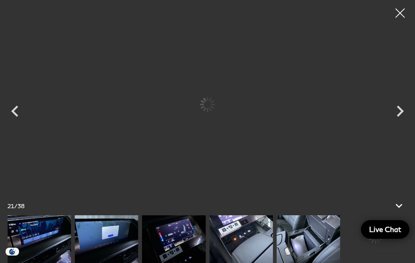
click at [406, 122] on icon "Next" at bounding box center [399, 111] width 22 height 22
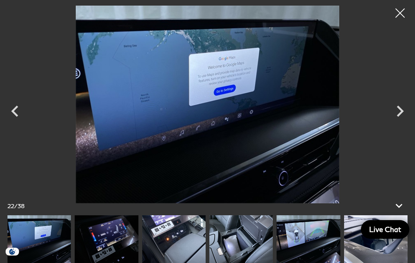
click at [404, 122] on icon "Next" at bounding box center [399, 111] width 22 height 22
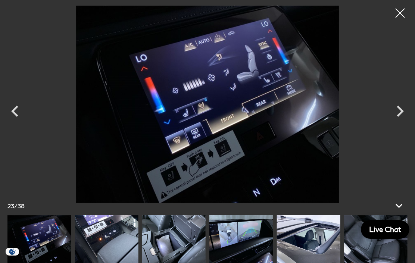
click at [403, 122] on icon "Next" at bounding box center [399, 111] width 22 height 22
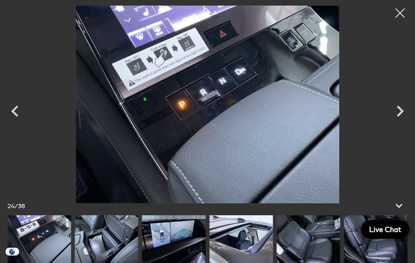
click at [403, 122] on icon "Next" at bounding box center [399, 111] width 22 height 22
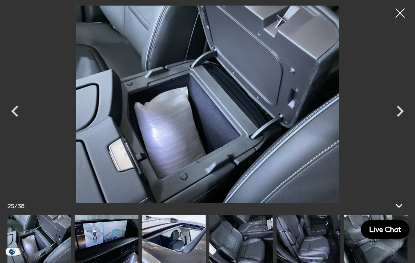
click at [406, 122] on icon "Next" at bounding box center [399, 111] width 22 height 22
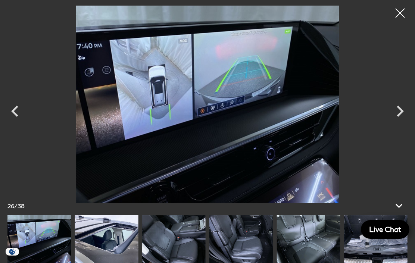
click at [407, 122] on icon "Next" at bounding box center [399, 111] width 22 height 22
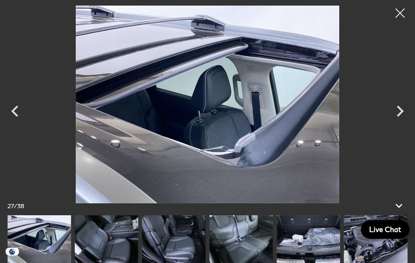
click at [404, 122] on icon "Next" at bounding box center [399, 111] width 22 height 22
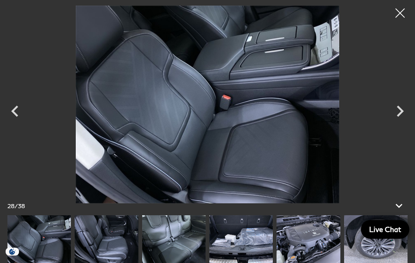
click at [406, 122] on icon "Next" at bounding box center [399, 111] width 22 height 22
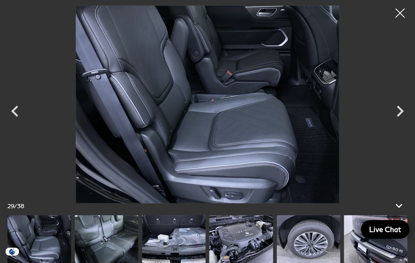
click at [405, 122] on icon "Next" at bounding box center [399, 111] width 22 height 22
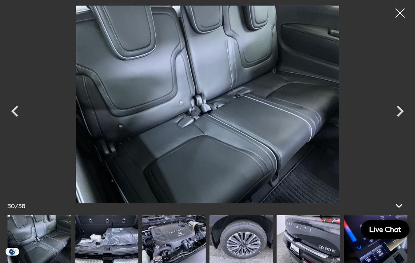
click at [401, 19] on div at bounding box center [399, 13] width 19 height 19
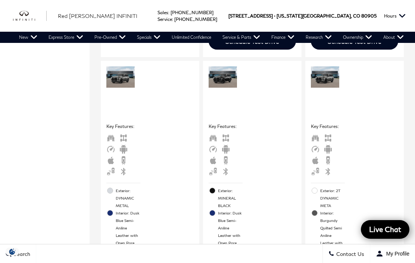
scroll to position [584, 0]
